Goal: Check status: Check status

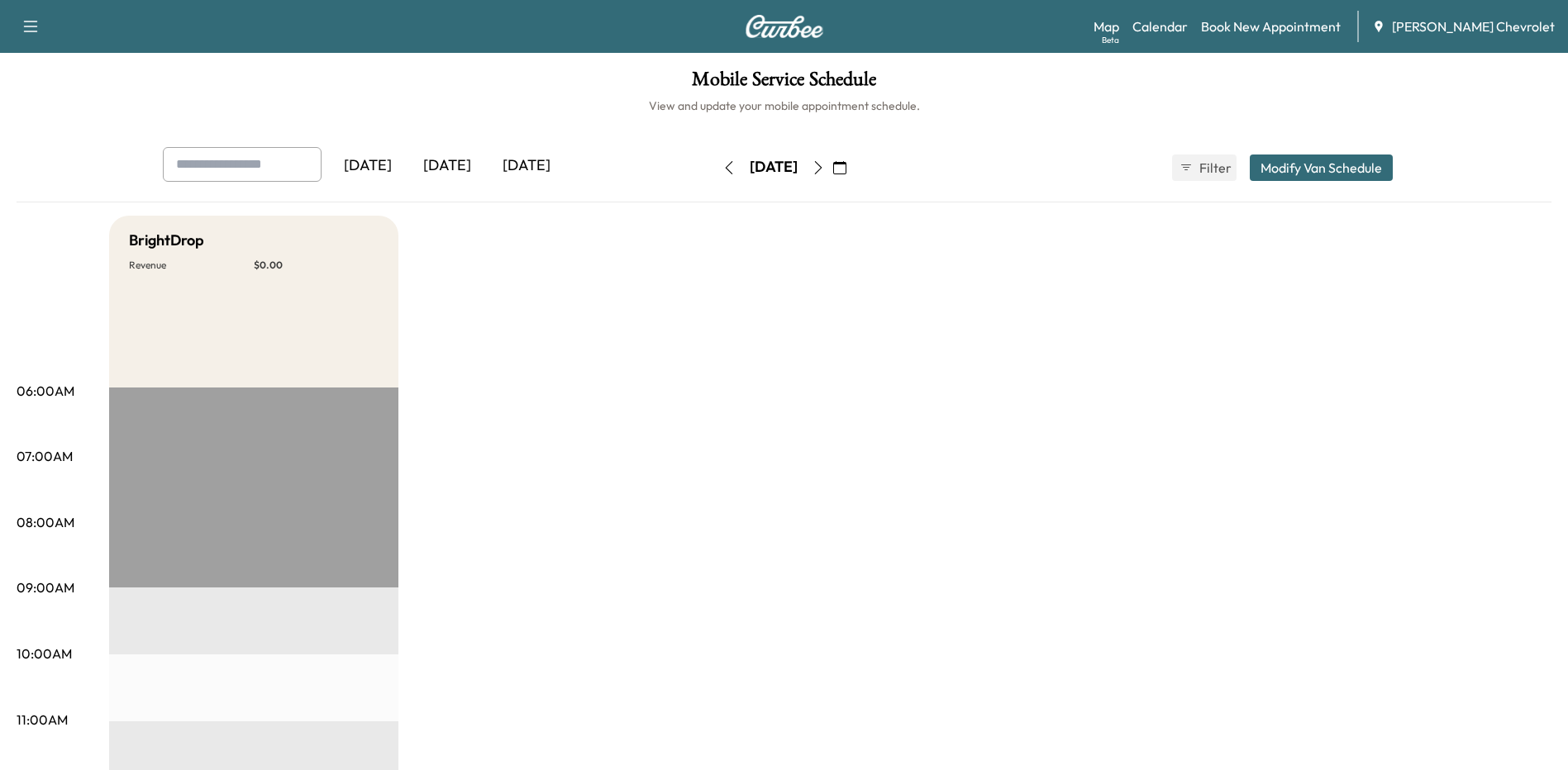
click at [389, 163] on div "[DATE]" at bounding box center [367, 166] width 79 height 38
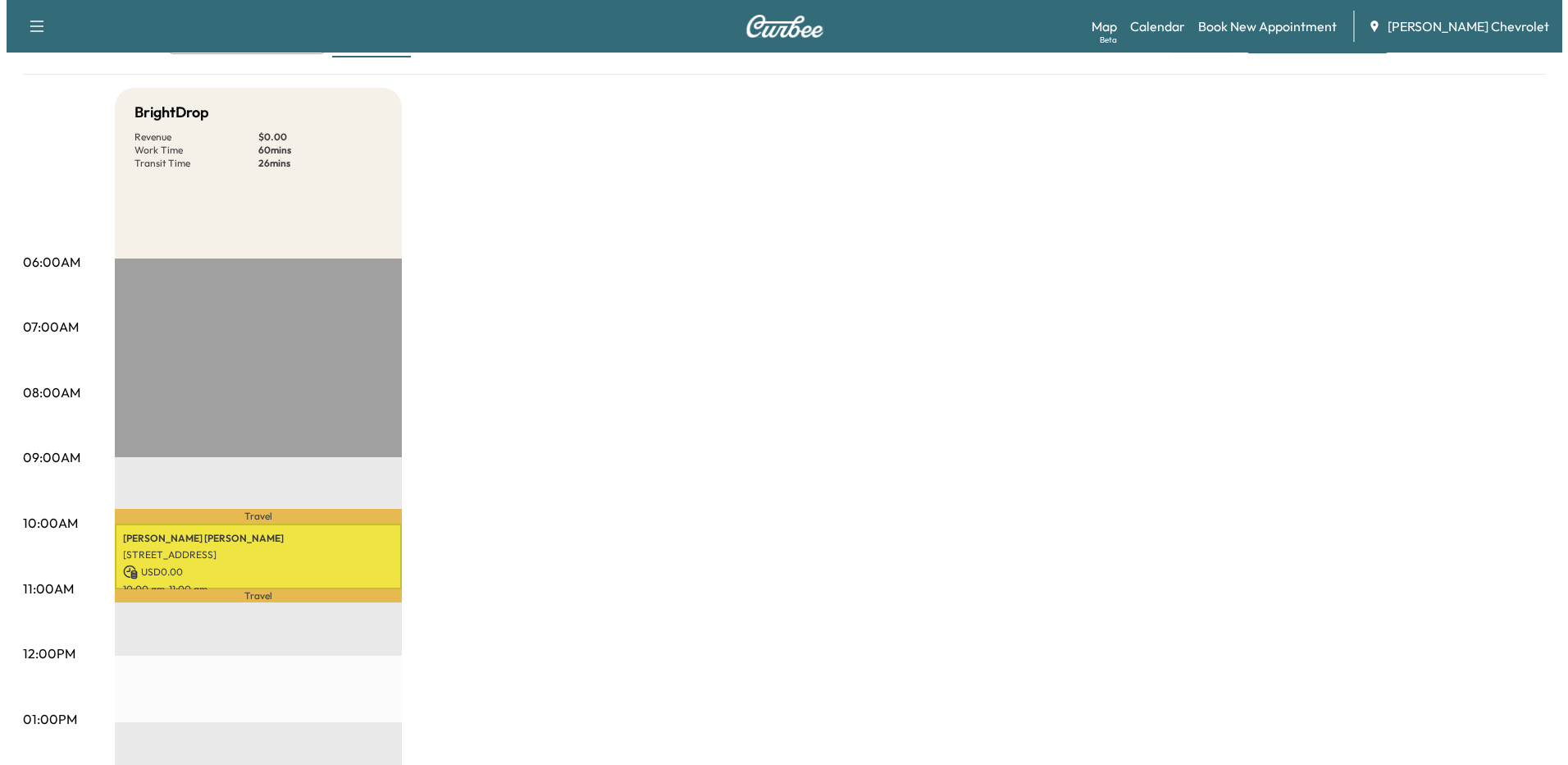
scroll to position [246, 0]
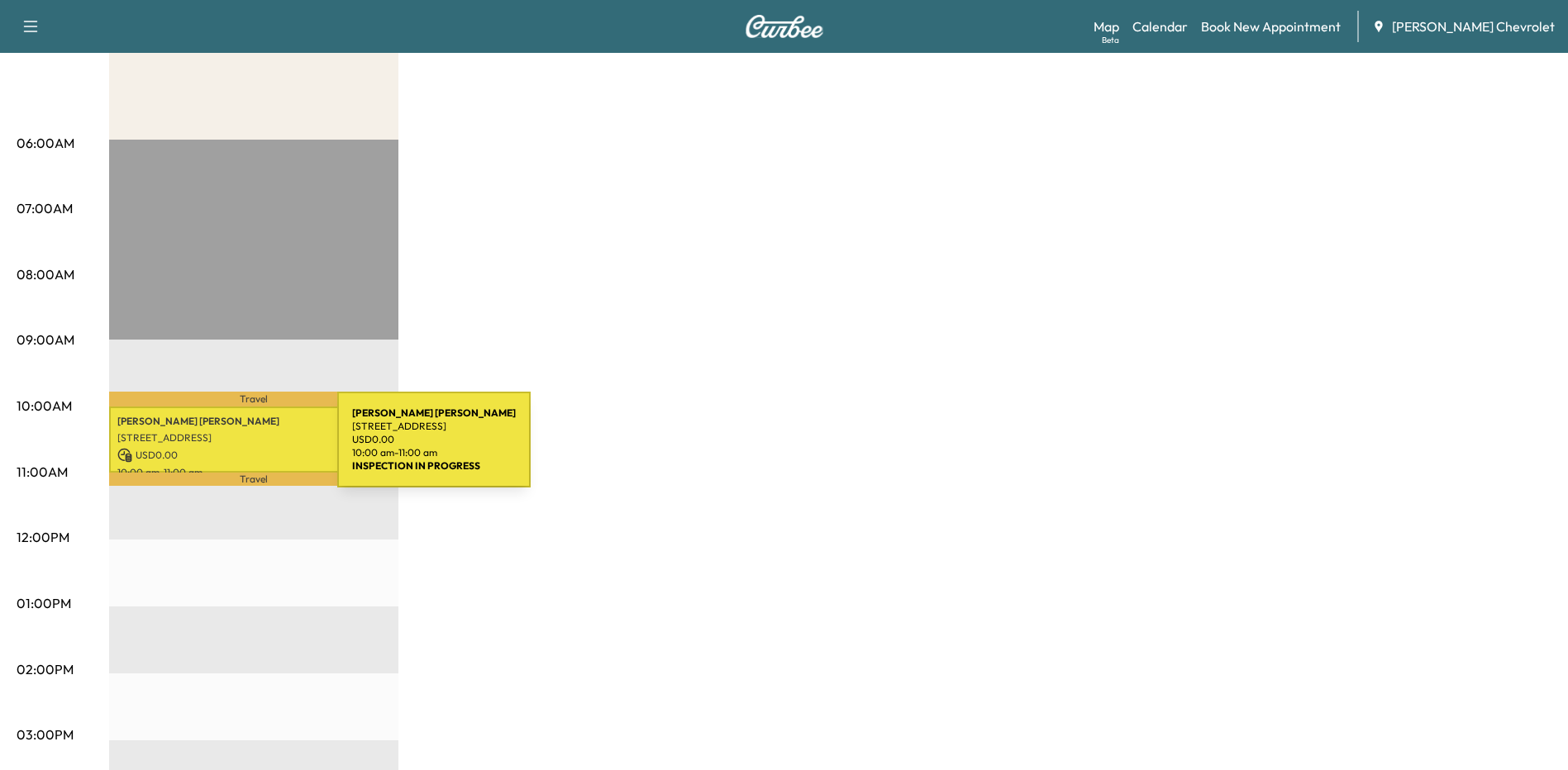
click at [214, 449] on p "USD 0.00" at bounding box center [253, 454] width 272 height 15
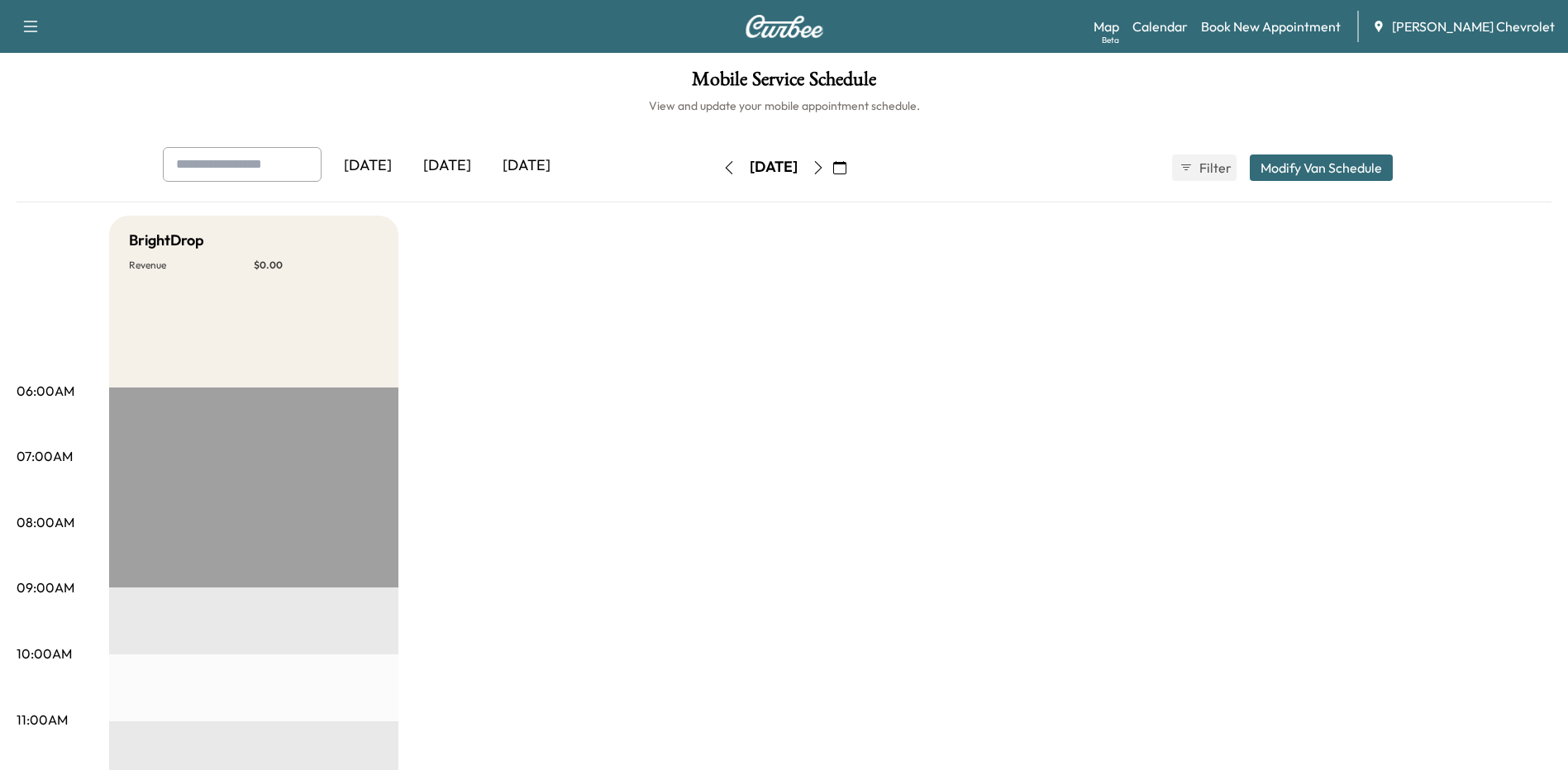
click at [528, 166] on div "[DATE]" at bounding box center [526, 166] width 79 height 38
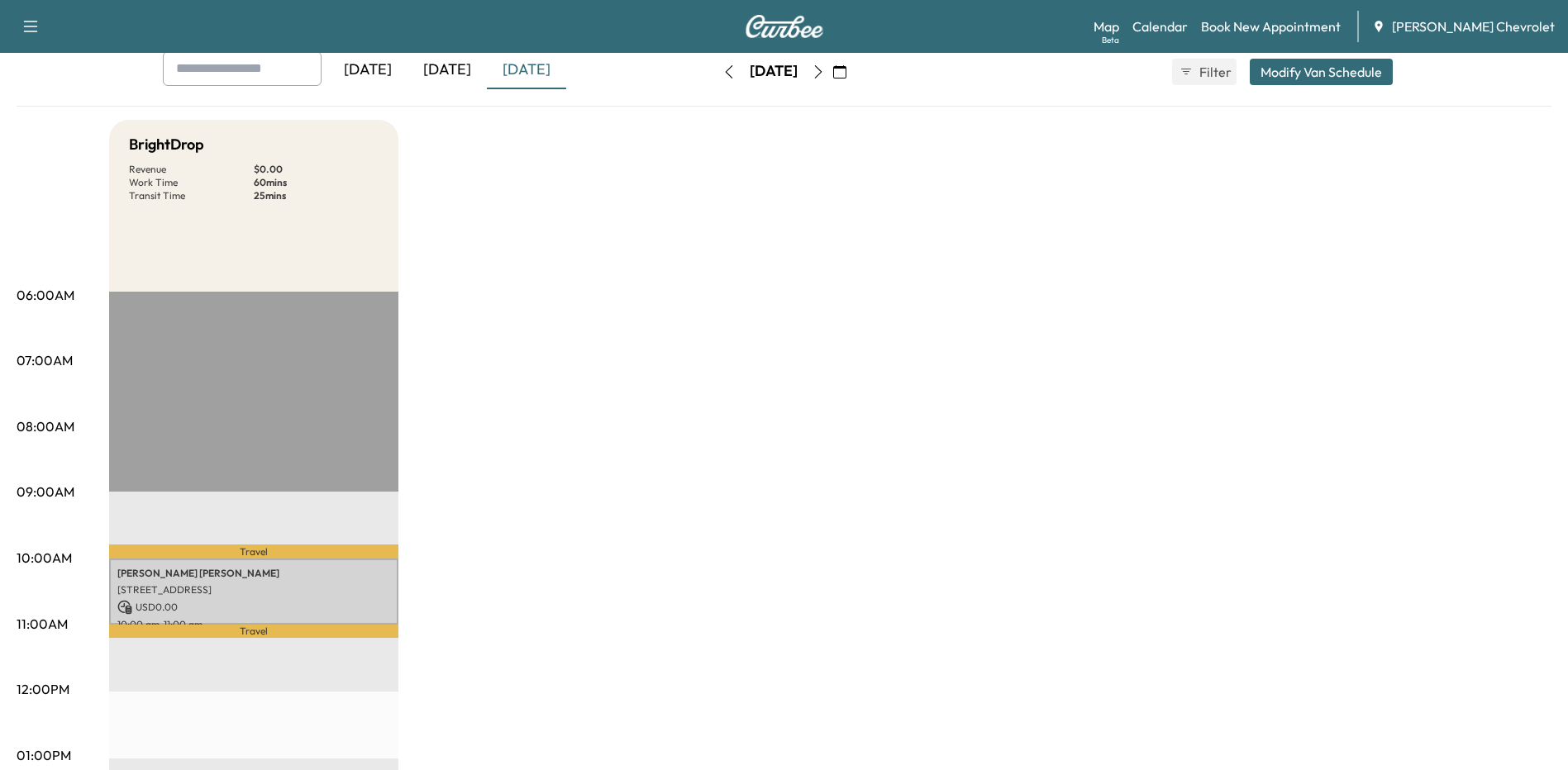
scroll to position [248, 0]
